Goal: Task Accomplishment & Management: Manage account settings

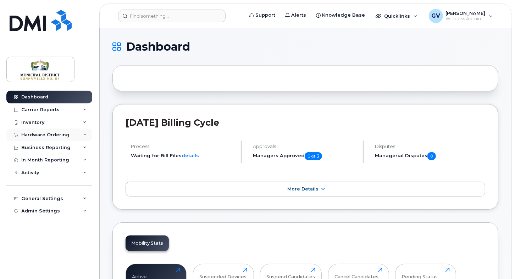
click at [47, 136] on div "Hardware Ordering" at bounding box center [45, 135] width 48 height 6
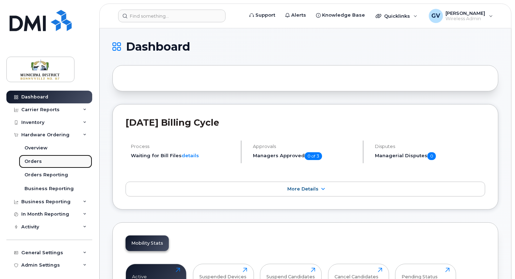
click at [39, 163] on div "Orders" at bounding box center [32, 161] width 17 height 6
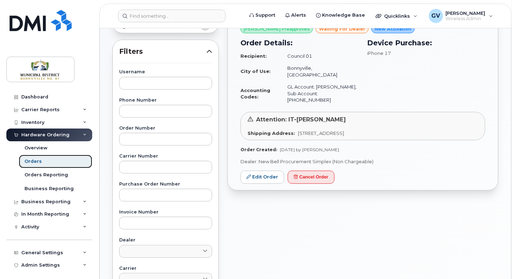
scroll to position [38, 0]
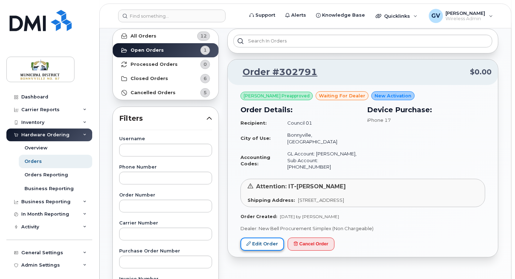
click at [277, 238] on link "Edit Order" at bounding box center [262, 244] width 44 height 13
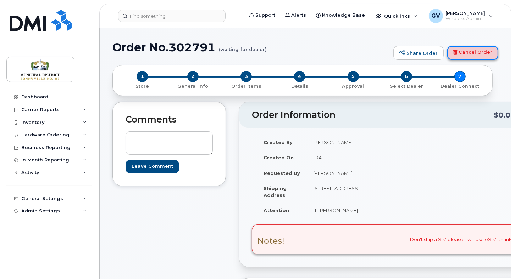
click at [472, 53] on link "Cancel Order" at bounding box center [472, 53] width 51 height 14
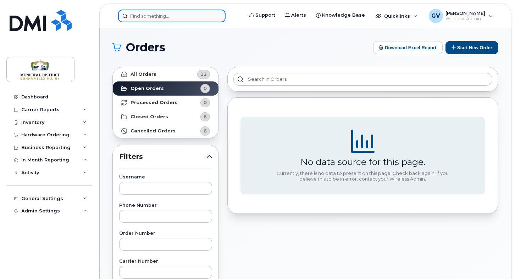
click at [192, 16] on input at bounding box center [171, 16] width 107 height 13
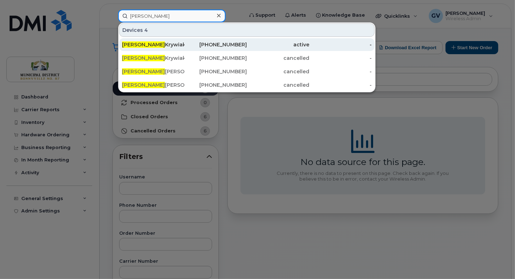
type input "mike"
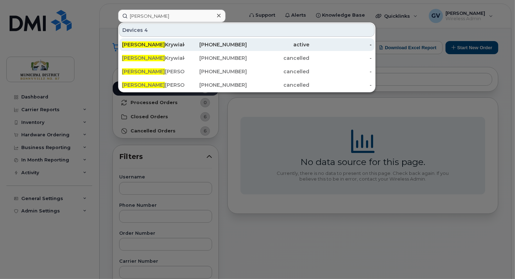
click at [156, 43] on div "Mike Krywiak" at bounding box center [153, 44] width 62 height 7
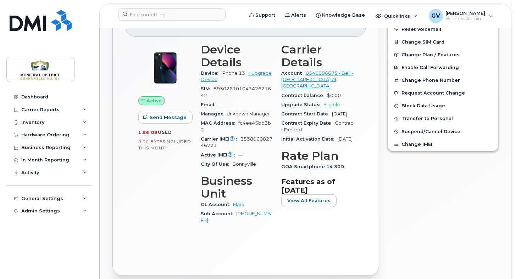
scroll to position [176, 0]
